Goal: Transaction & Acquisition: Obtain resource

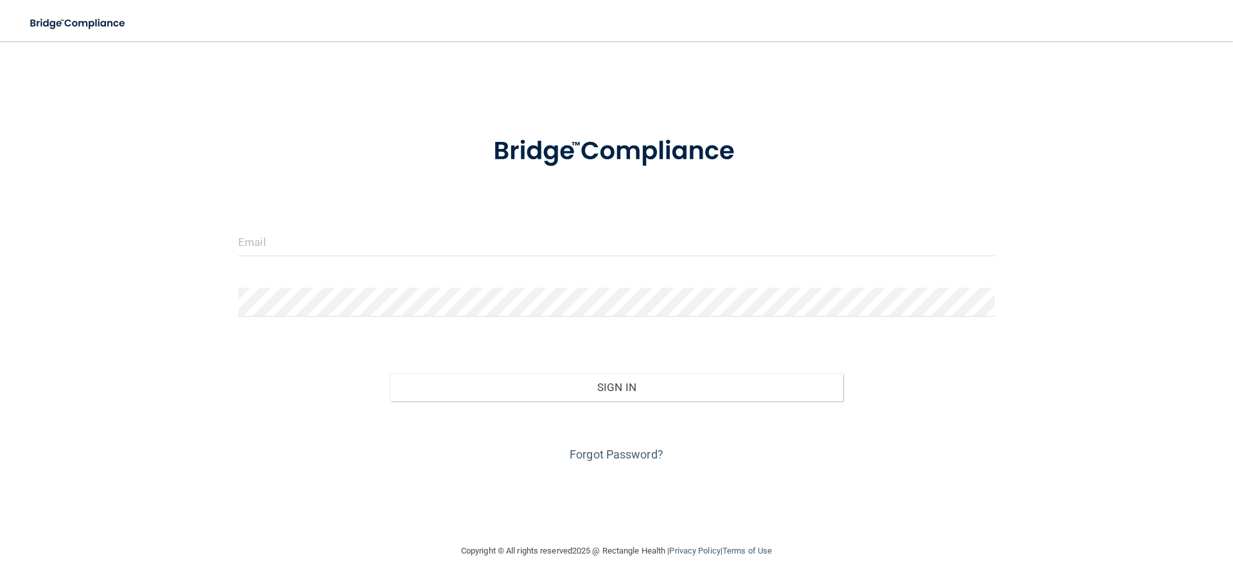
click at [305, 260] on div at bounding box center [617, 246] width 776 height 39
click at [306, 245] on input "email" at bounding box center [616, 241] width 757 height 29
type input "[EMAIL_ADDRESS][DOMAIN_NAME]"
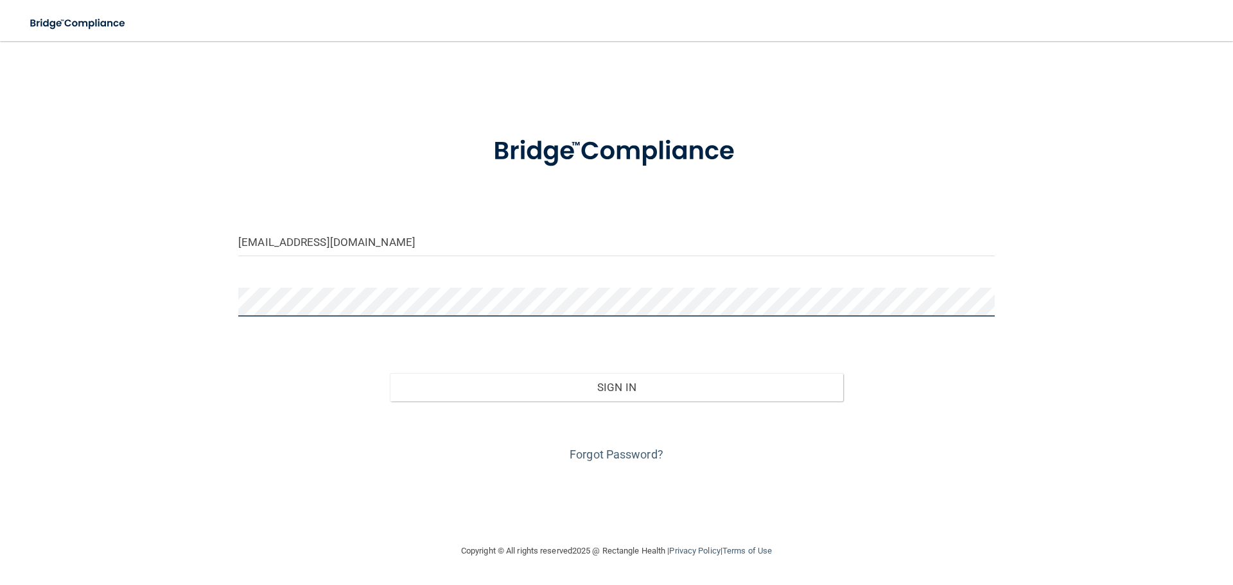
click at [390, 373] on button "Sign In" at bounding box center [617, 387] width 454 height 28
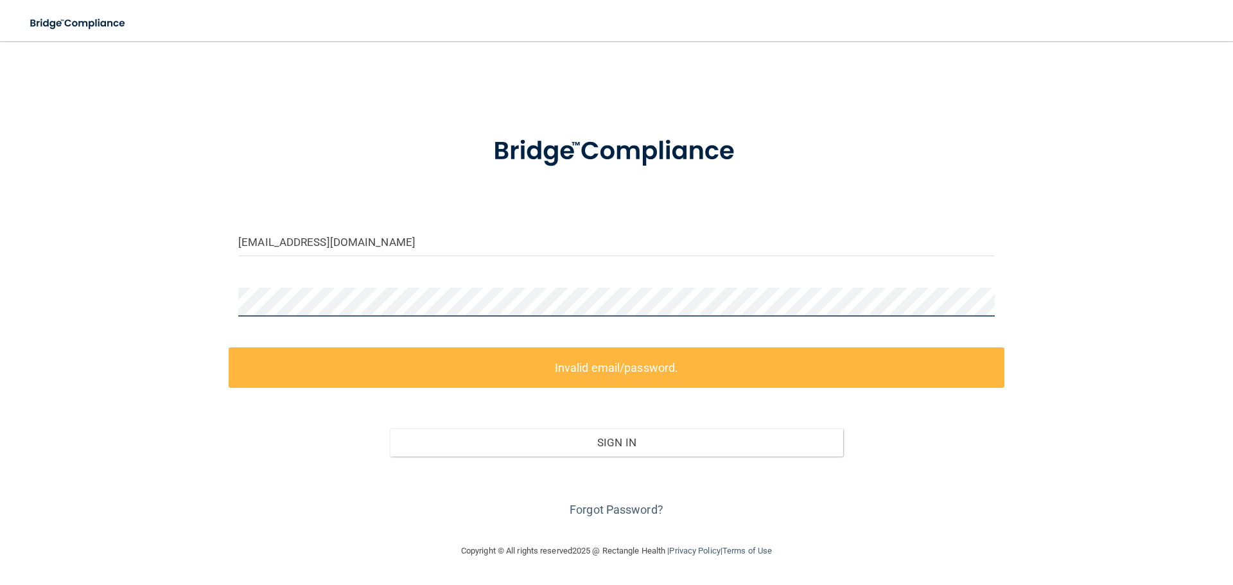
click at [225, 297] on div "[EMAIL_ADDRESS][DOMAIN_NAME] Invalid email/password. You don't have permission …" at bounding box center [617, 292] width 1182 height 477
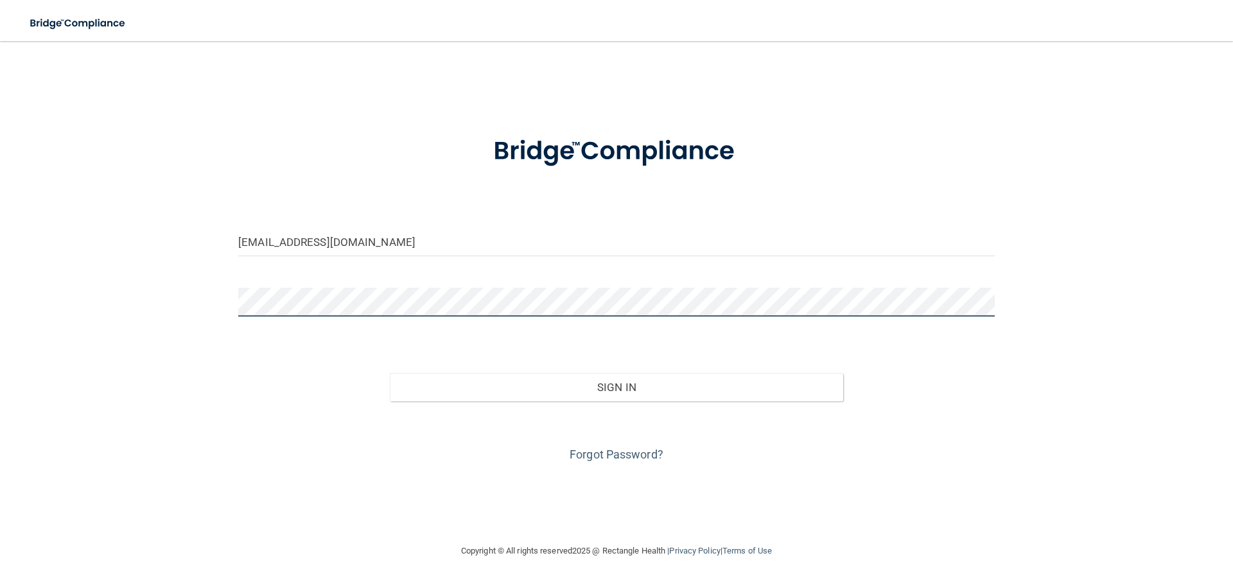
click at [390, 373] on button "Sign In" at bounding box center [617, 387] width 454 height 28
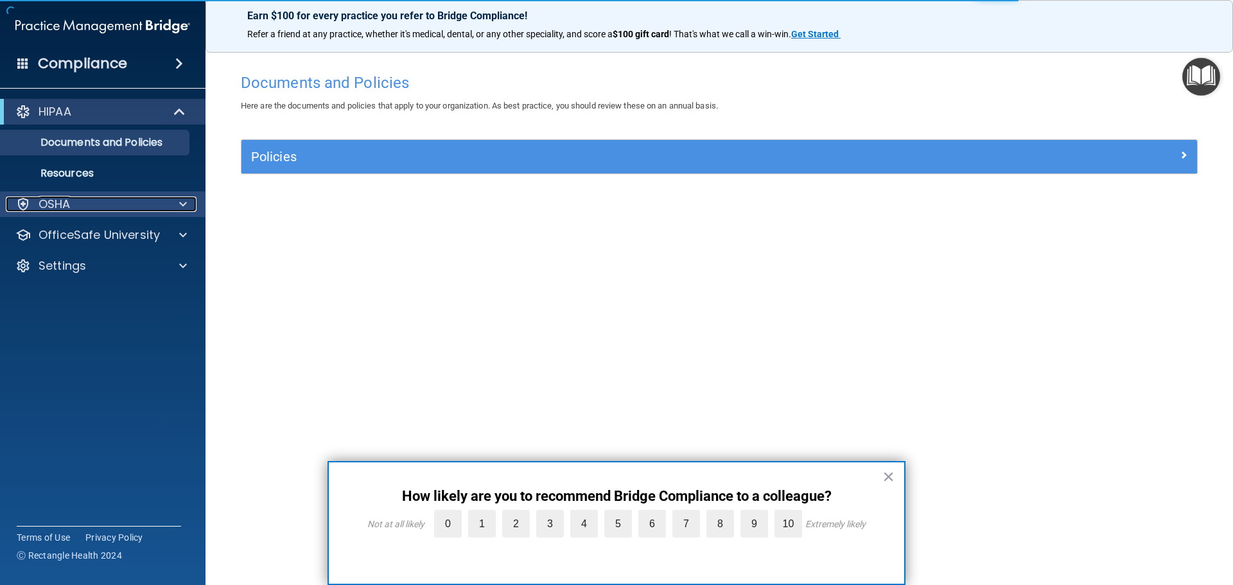
click at [172, 199] on div at bounding box center [181, 204] width 32 height 15
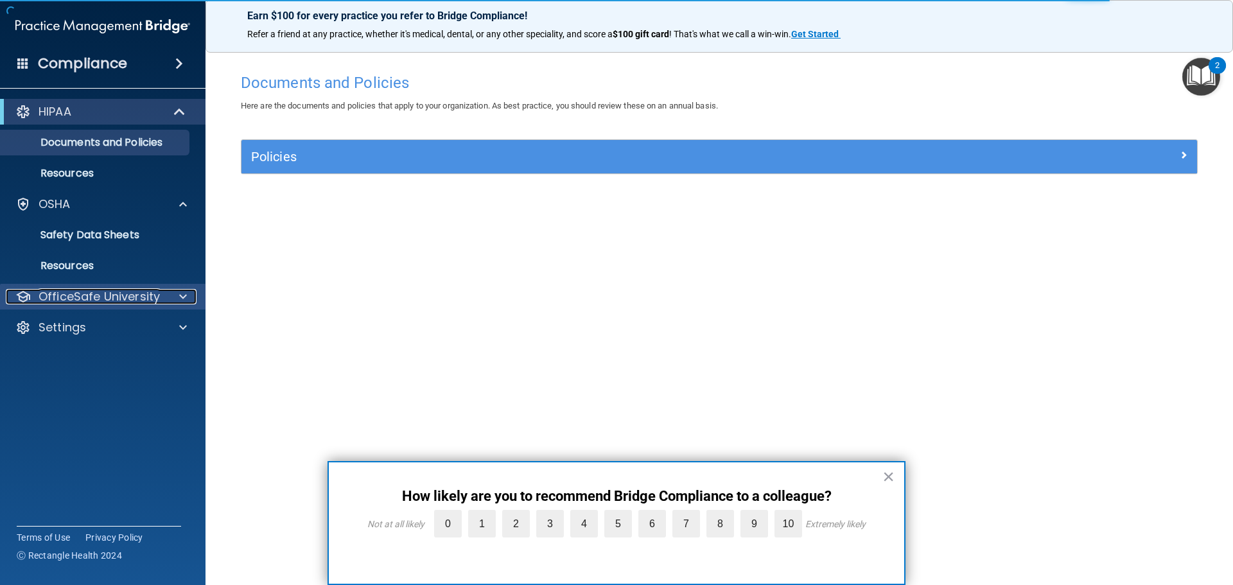
click at [173, 299] on div at bounding box center [181, 296] width 32 height 15
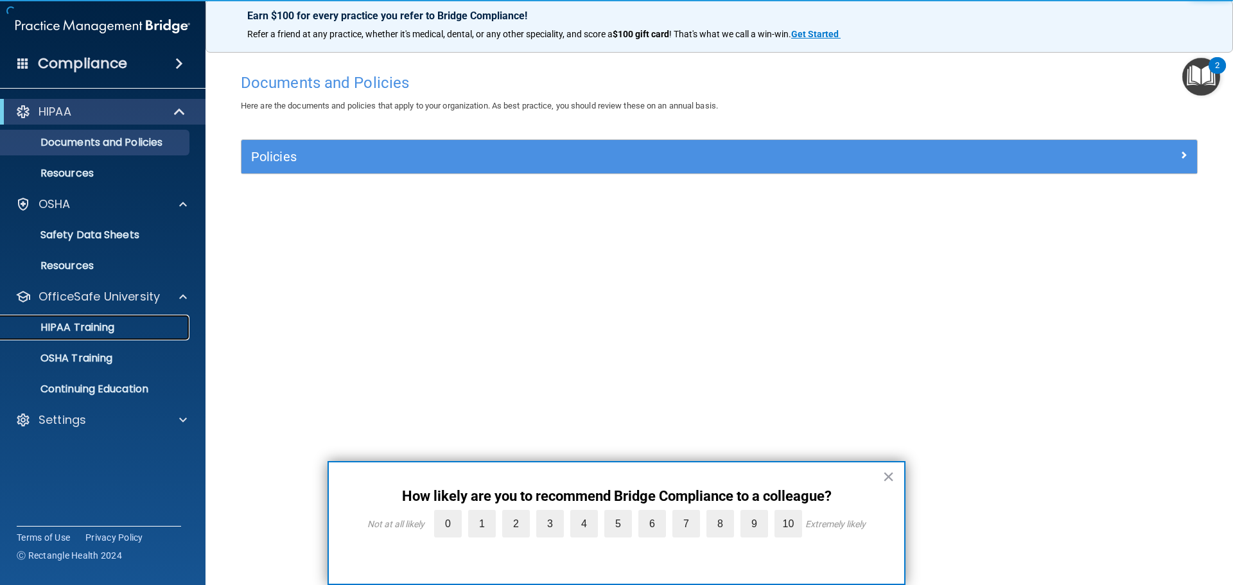
click at [103, 329] on p "HIPAA Training" at bounding box center [61, 327] width 106 height 13
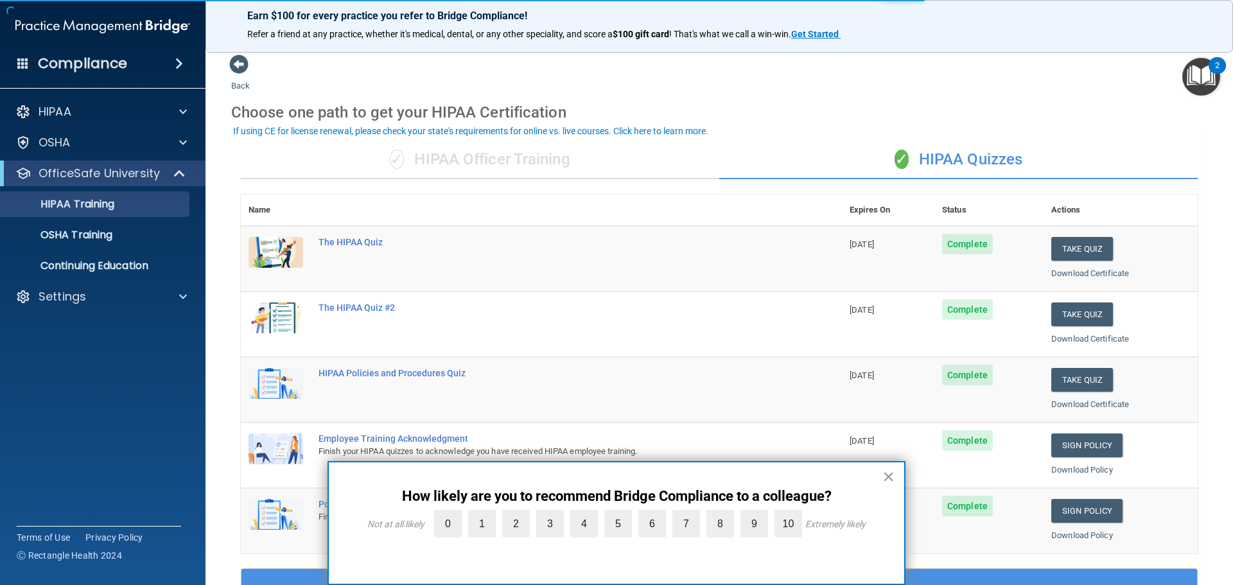
click at [891, 476] on button "×" at bounding box center [889, 476] width 12 height 21
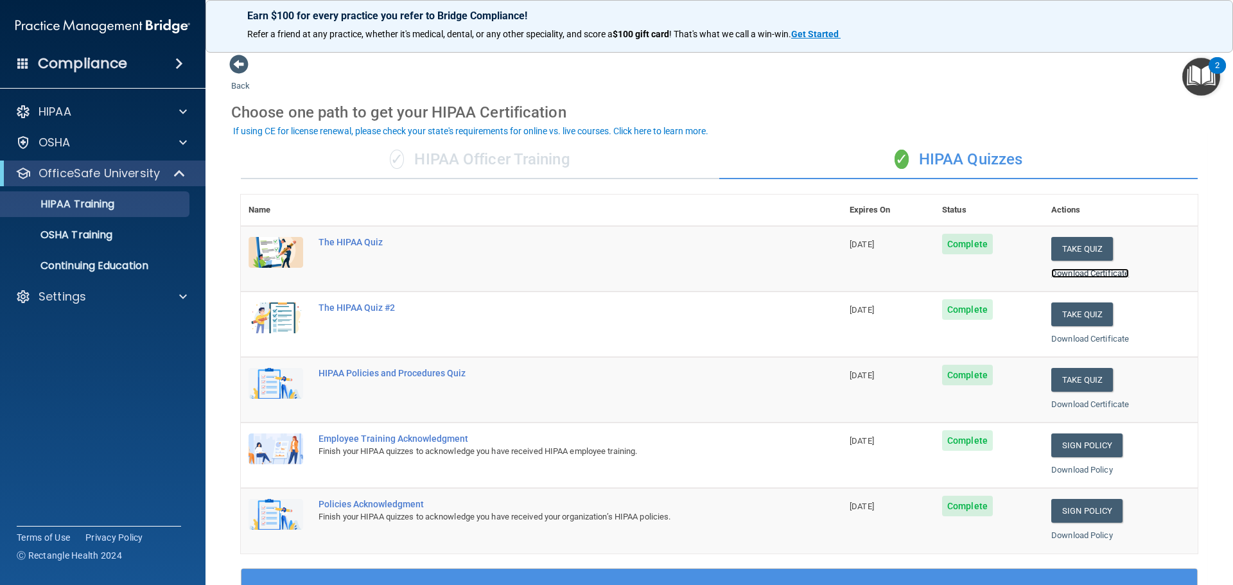
click at [1078, 274] on link "Download Certificate" at bounding box center [1091, 274] width 78 height 10
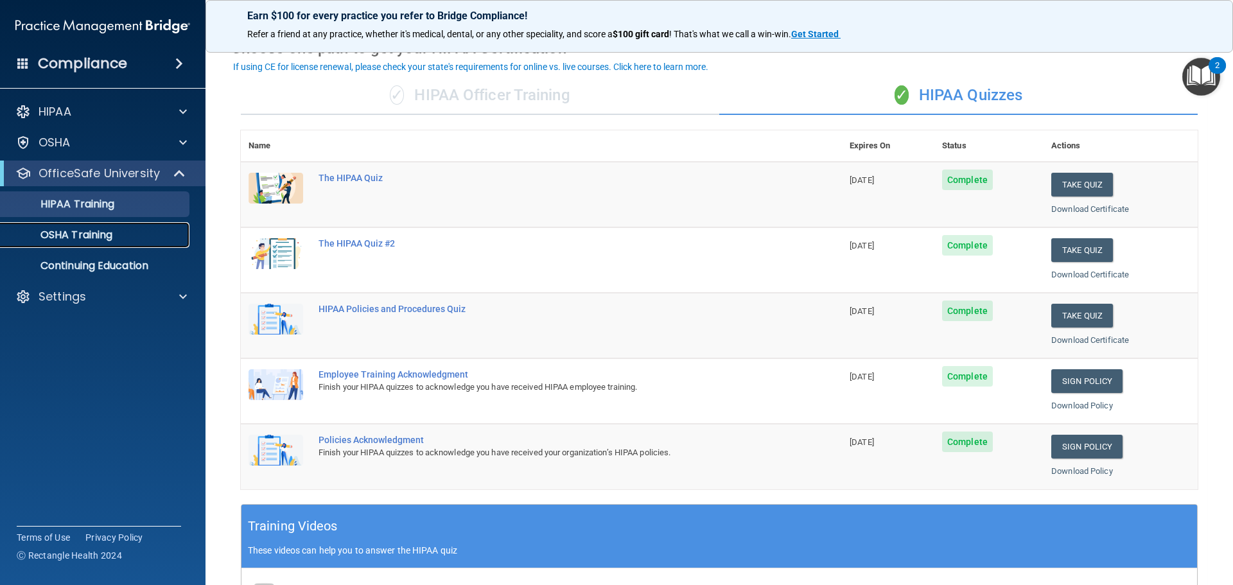
click at [109, 234] on p "OSHA Training" at bounding box center [60, 235] width 104 height 13
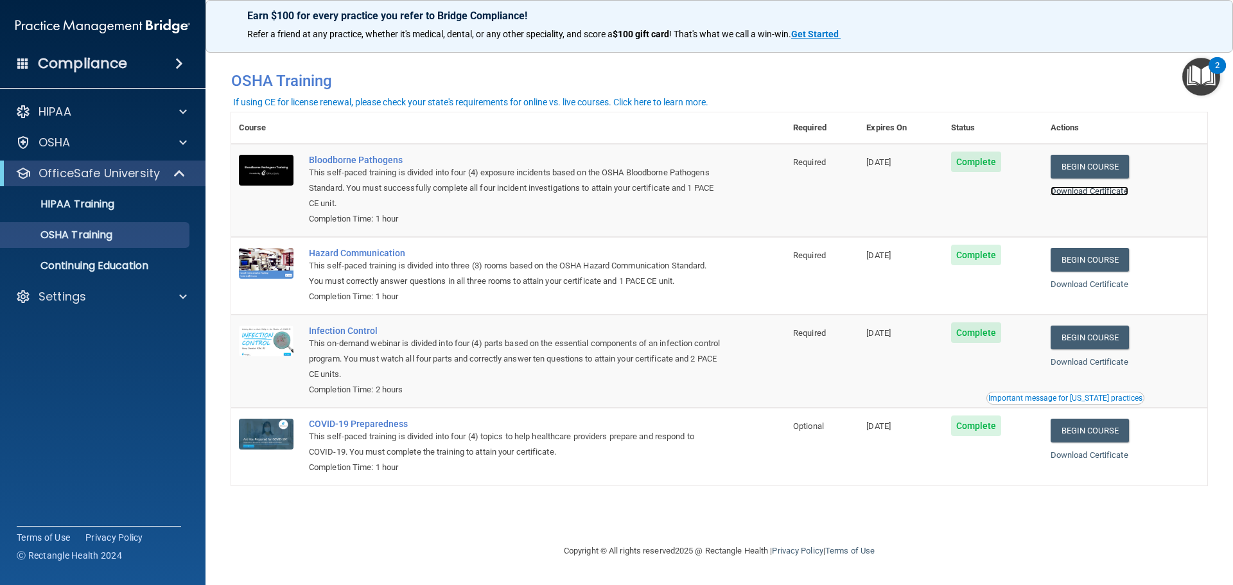
click at [1084, 192] on link "Download Certificate" at bounding box center [1090, 191] width 78 height 10
click at [1084, 284] on link "Download Certificate" at bounding box center [1090, 284] width 78 height 10
click at [1106, 363] on link "Download Certificate" at bounding box center [1090, 362] width 78 height 10
click at [1109, 364] on link "Download Certificate" at bounding box center [1090, 362] width 78 height 10
